Goal: Task Accomplishment & Management: Manage account settings

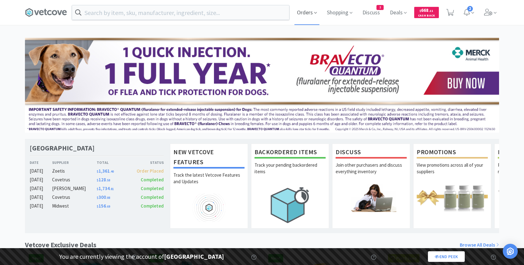
click at [300, 13] on span "Orders" at bounding box center [307, 12] width 25 height 25
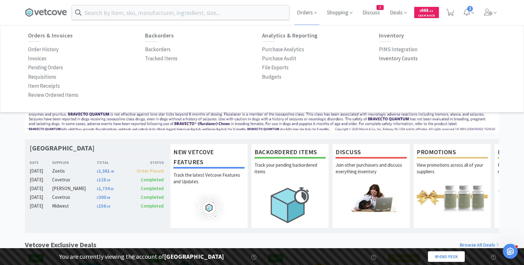
click at [398, 60] on p "Inventory Counts" at bounding box center [398, 58] width 39 height 8
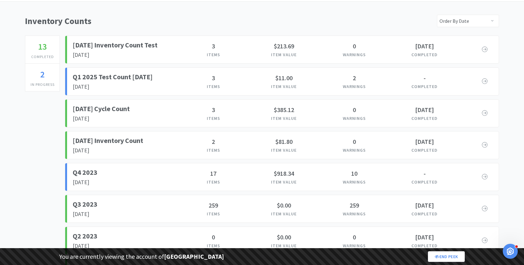
scroll to position [33, 0]
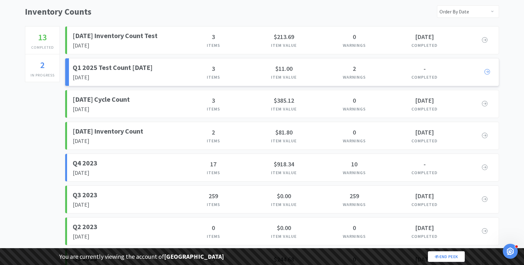
click at [236, 68] on h3 "3" at bounding box center [214, 69] width 71 height 10
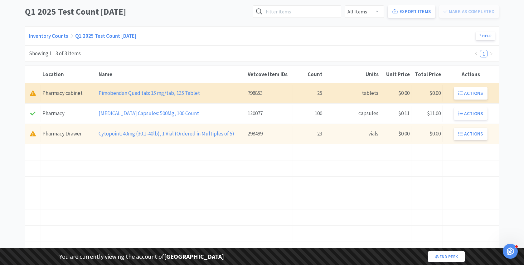
click at [320, 91] on div "25" at bounding box center [309, 93] width 28 height 8
select select "723073"
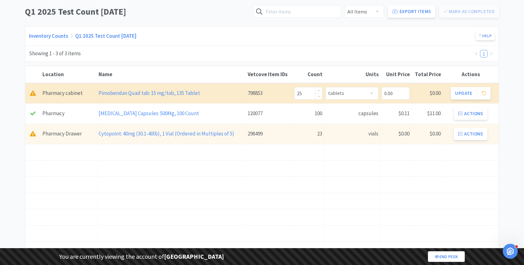
click at [307, 93] on input "25" at bounding box center [308, 93] width 27 height 12
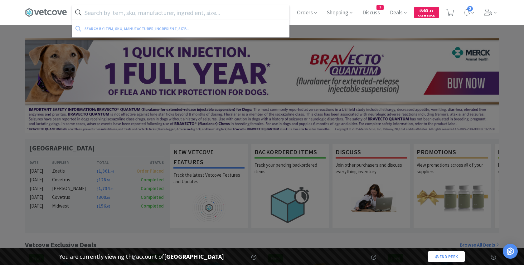
click at [133, 14] on input "text" at bounding box center [180, 12] width 217 height 14
paste input "103184"
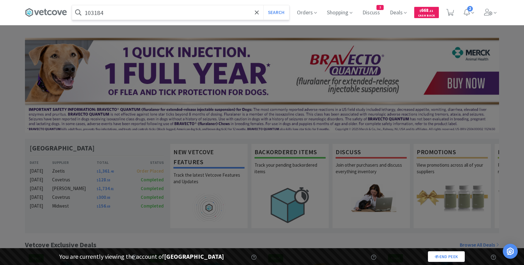
type input "103184"
click at [263, 5] on button "Search" at bounding box center [276, 12] width 26 height 14
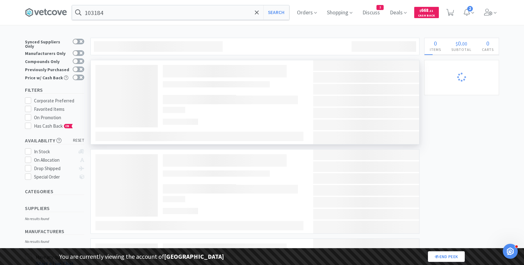
select select "1"
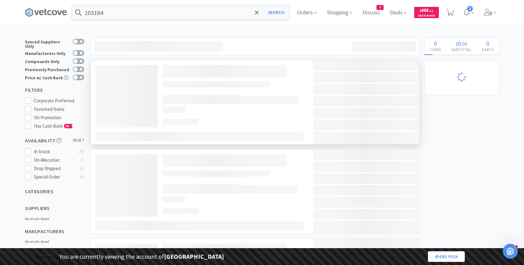
select select "1"
select select "10"
select select "1"
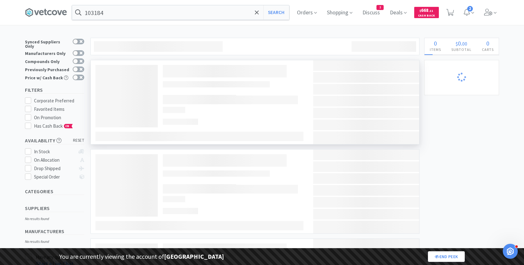
select select "2"
select select "1"
select select "2"
select select "1"
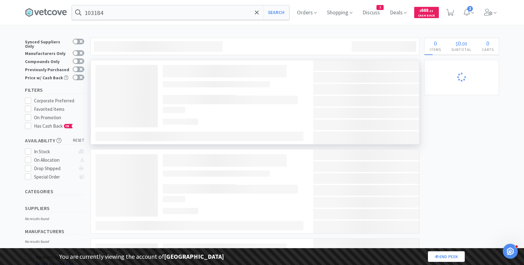
select select "1"
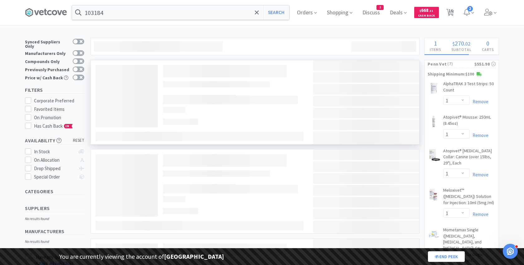
select select "1"
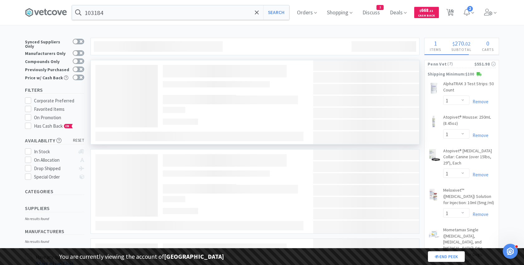
select select "1"
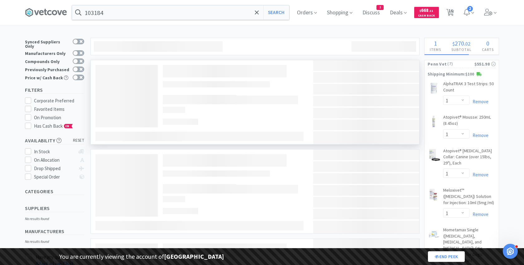
select select "2"
select select "1"
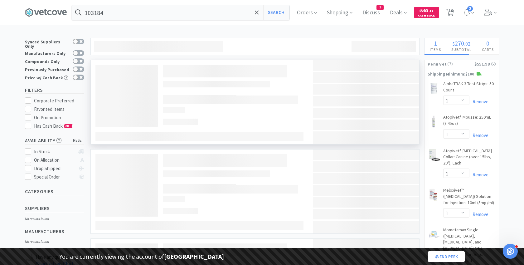
select select "1"
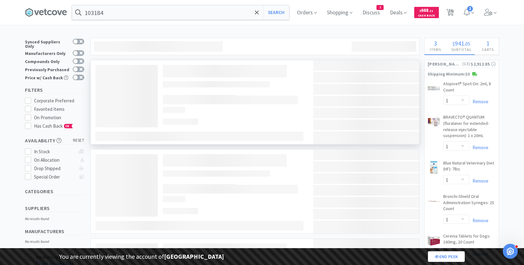
select select "10"
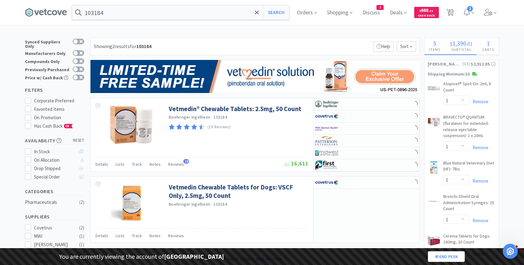
select select "3"
select select "2"
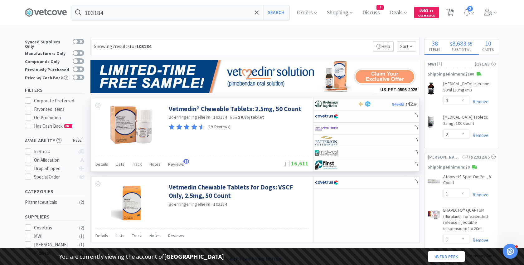
select select "2"
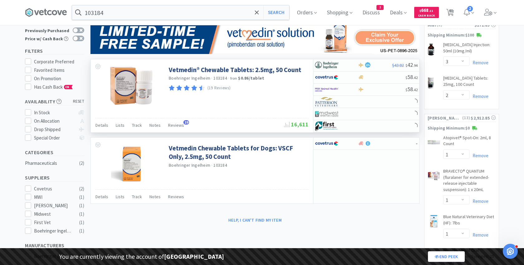
scroll to position [42, 0]
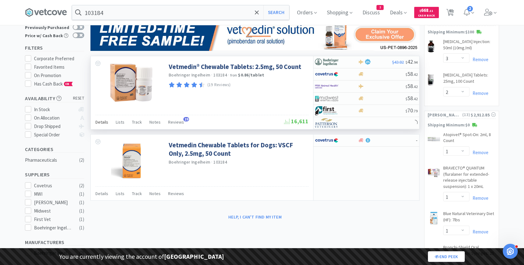
click at [99, 120] on span "Details" at bounding box center [102, 122] width 13 height 6
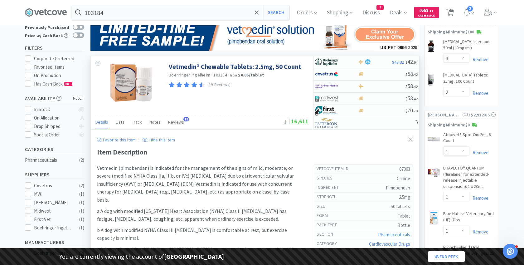
click at [406, 167] on h5 "87063" at bounding box center [382, 169] width 57 height 7
select select "1"
select select "8"
select select "1"
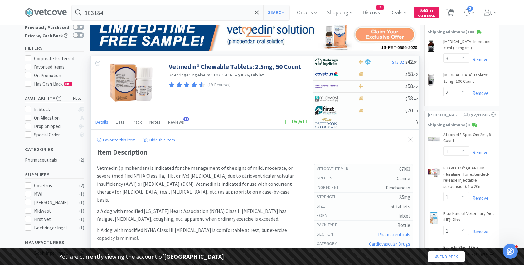
select select "1"
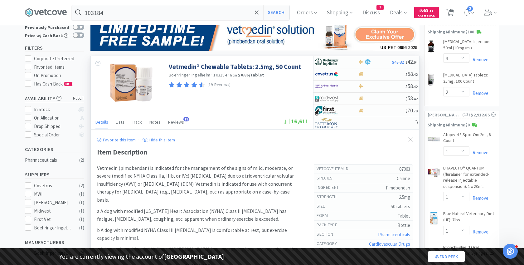
select select "2"
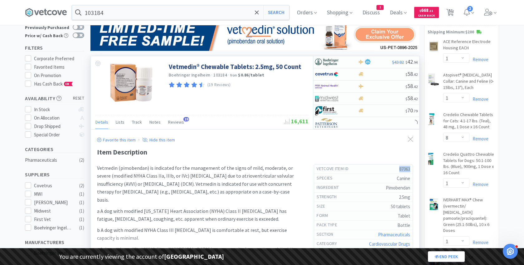
click at [406, 167] on h5 "87063" at bounding box center [382, 169] width 57 height 7
copy h5 "87063"
select select "1"
select select "3"
select select "2"
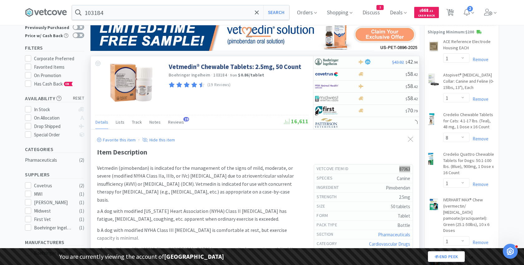
select select "3"
select select "2"
select select "1"
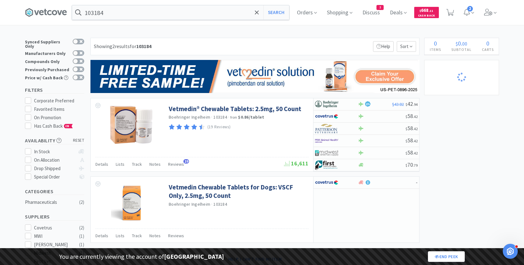
select select "1"
select select "8"
select select "1"
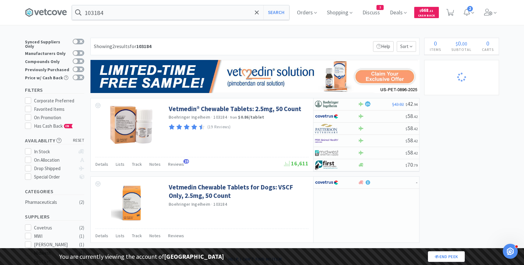
select select "1"
select select "2"
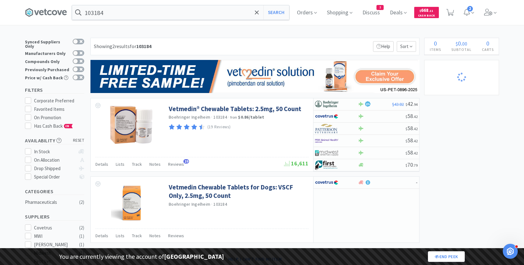
select select "3"
select select "2"
select select "1"
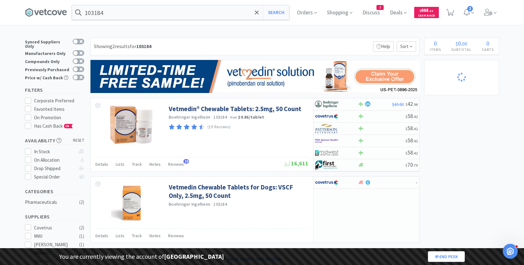
select select "1"
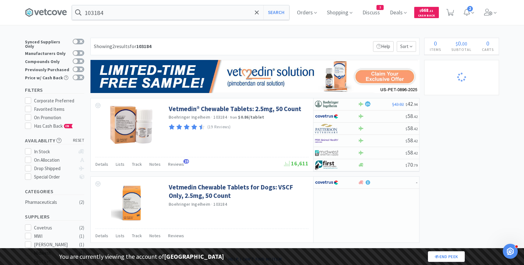
select select "1"
select select "2"
select select "1"
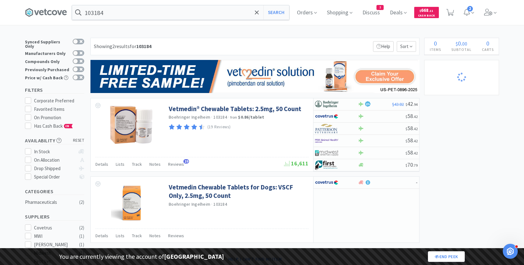
select select "1"
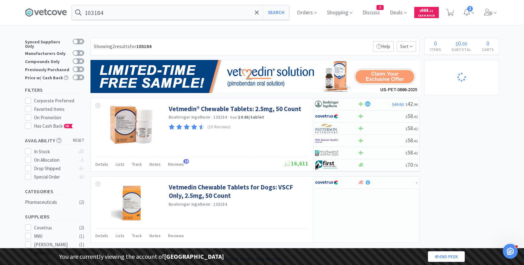
select select "1"
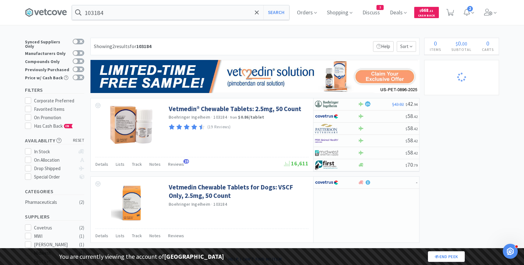
select select "1"
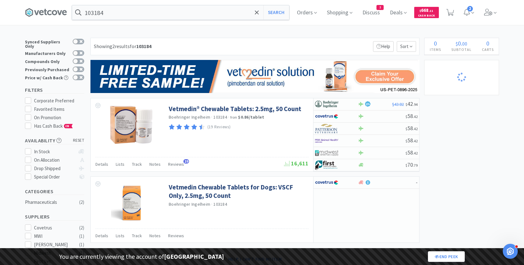
select select "10"
select select "1"
select select "3"
select select "2"
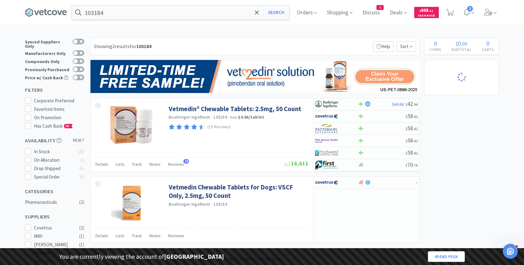
select select "3"
select select "2"
select select "1"
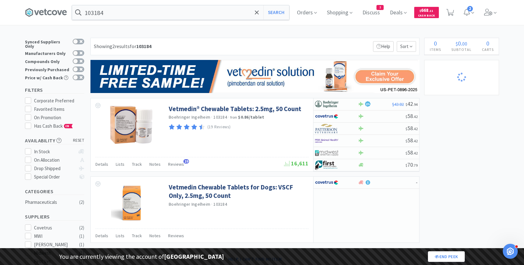
select select "10"
select select "1"
select select "2"
select select "1"
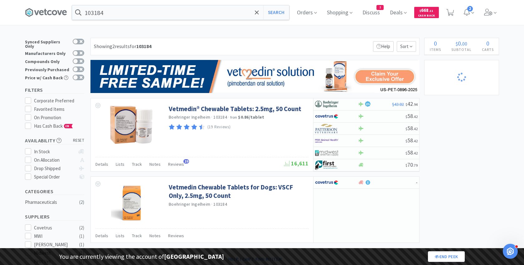
select select "1"
select select "2"
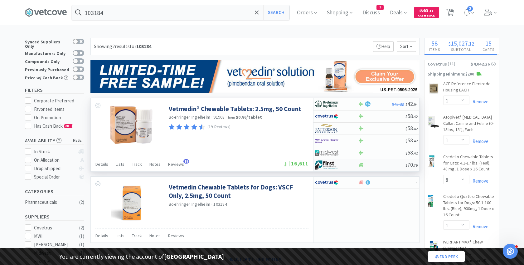
click at [354, 164] on div at bounding box center [336, 165] width 43 height 11
select select "1"
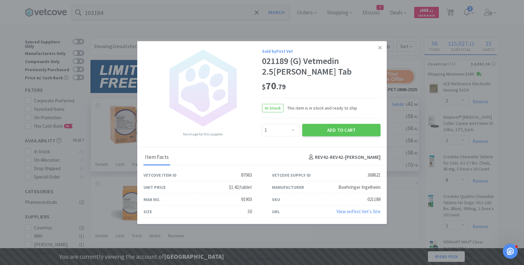
click at [353, 209] on link "View on First Vet 's Site" at bounding box center [359, 211] width 44 height 6
